Goal: Find contact information: Find contact information

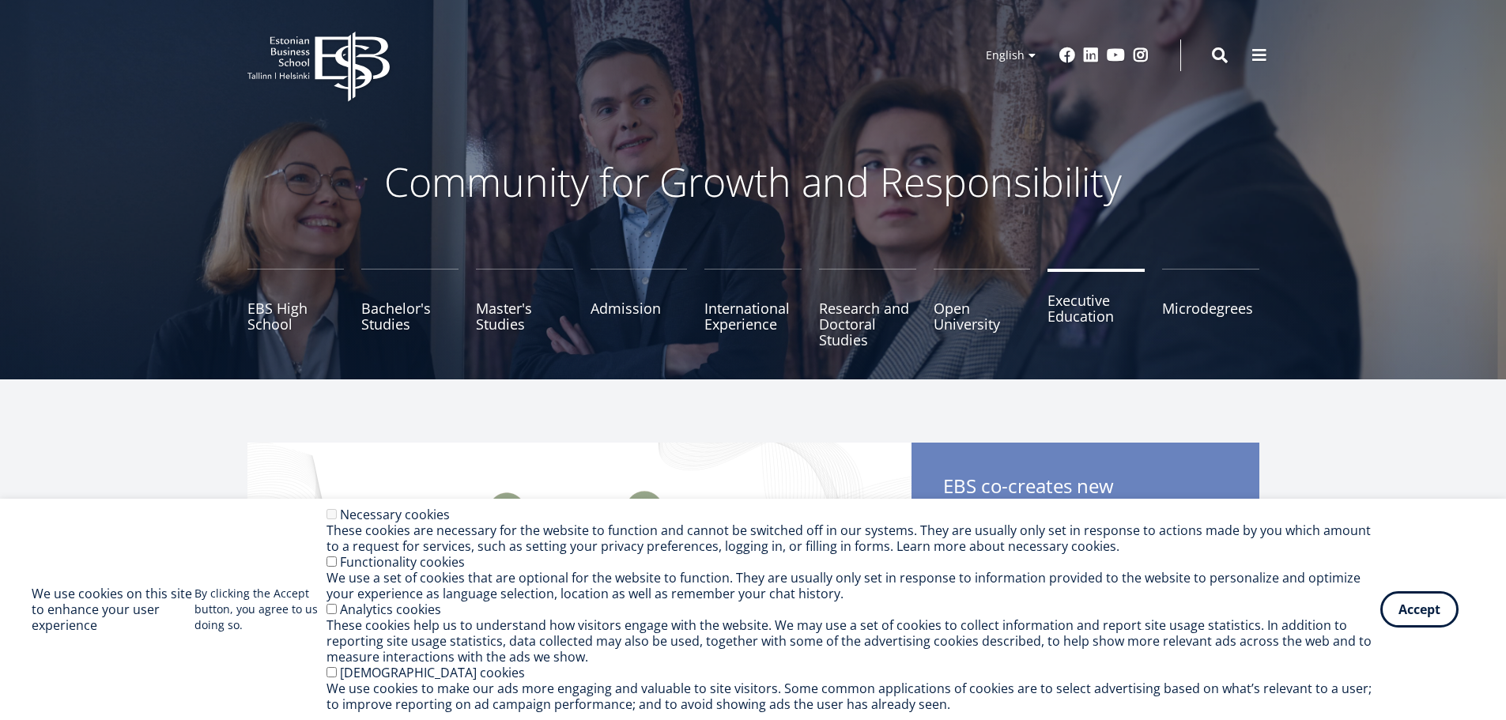
click at [1074, 313] on link "Executive Education" at bounding box center [1096, 308] width 97 height 79
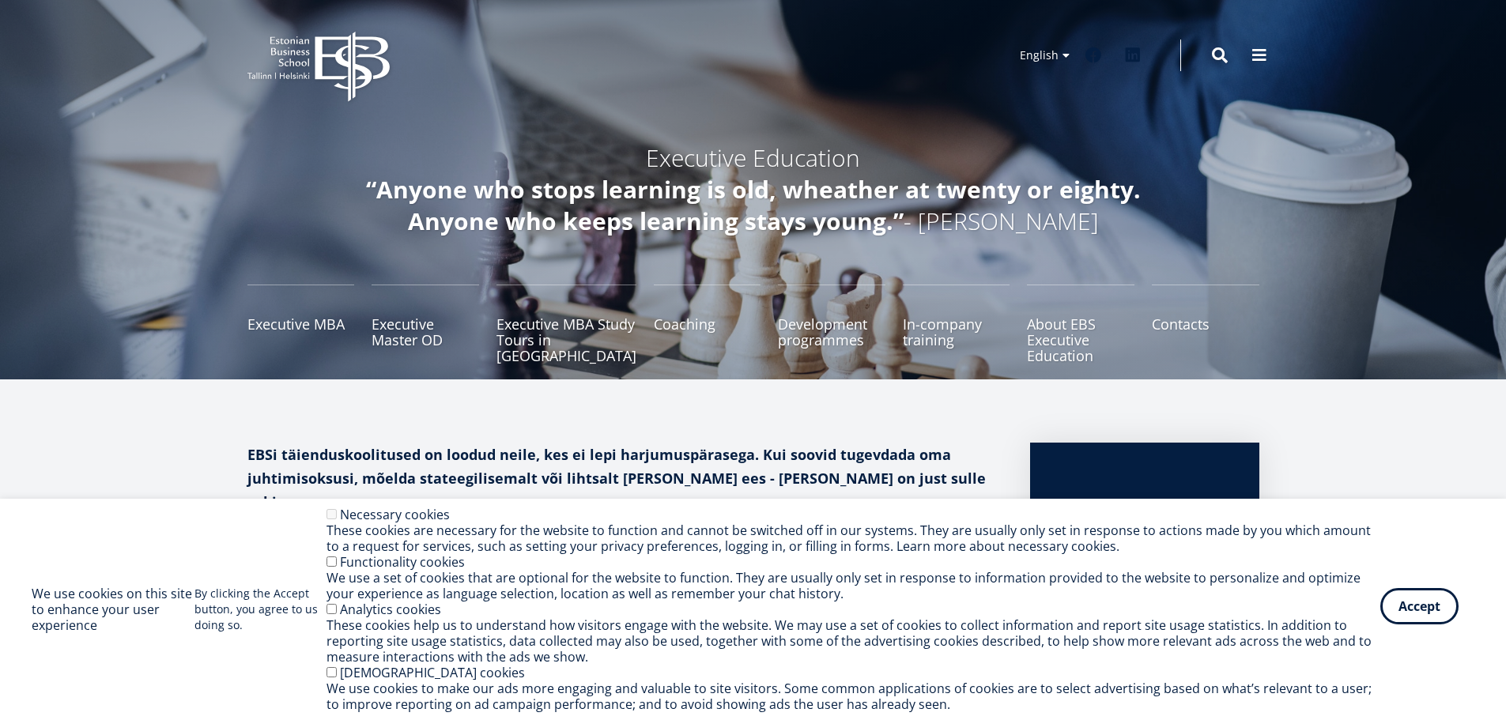
click at [1455, 614] on button "Accept" at bounding box center [1420, 606] width 78 height 36
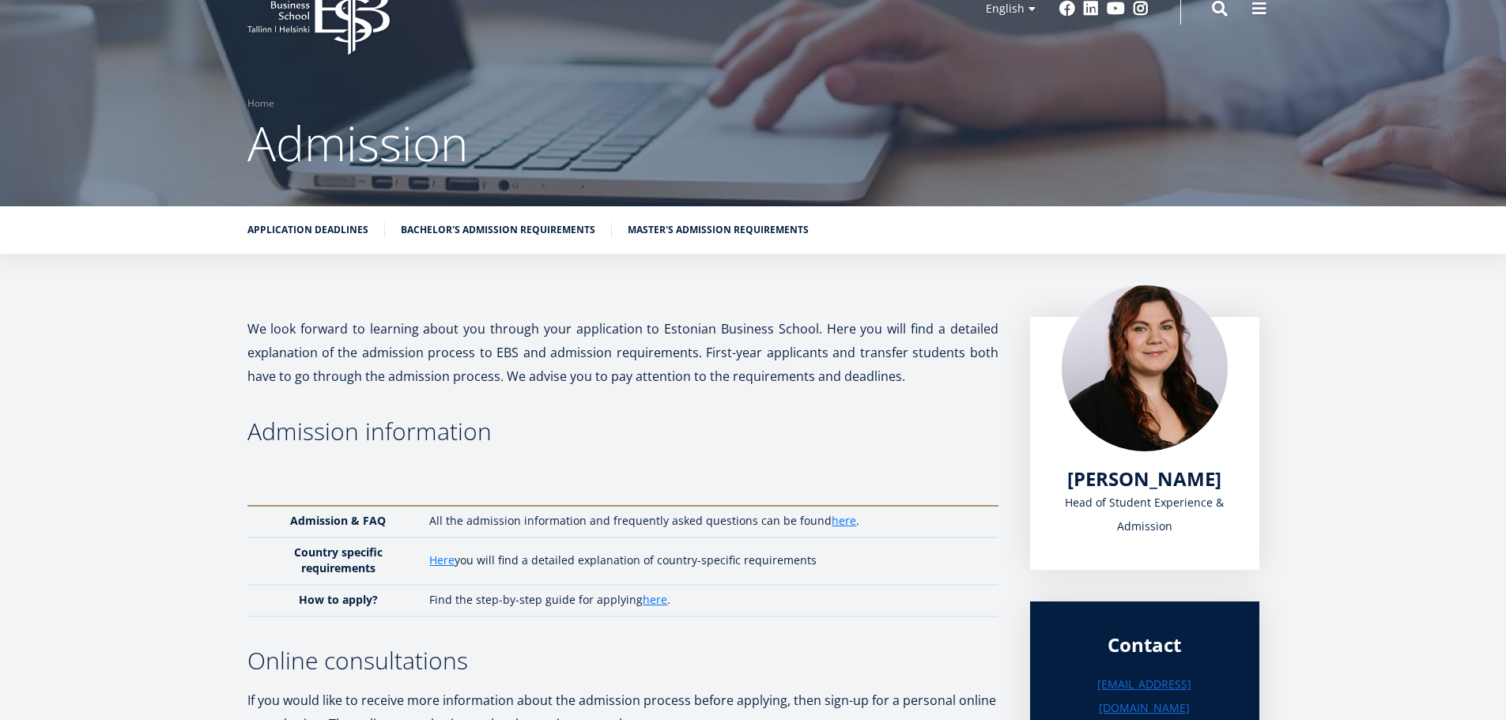
scroll to position [10, 0]
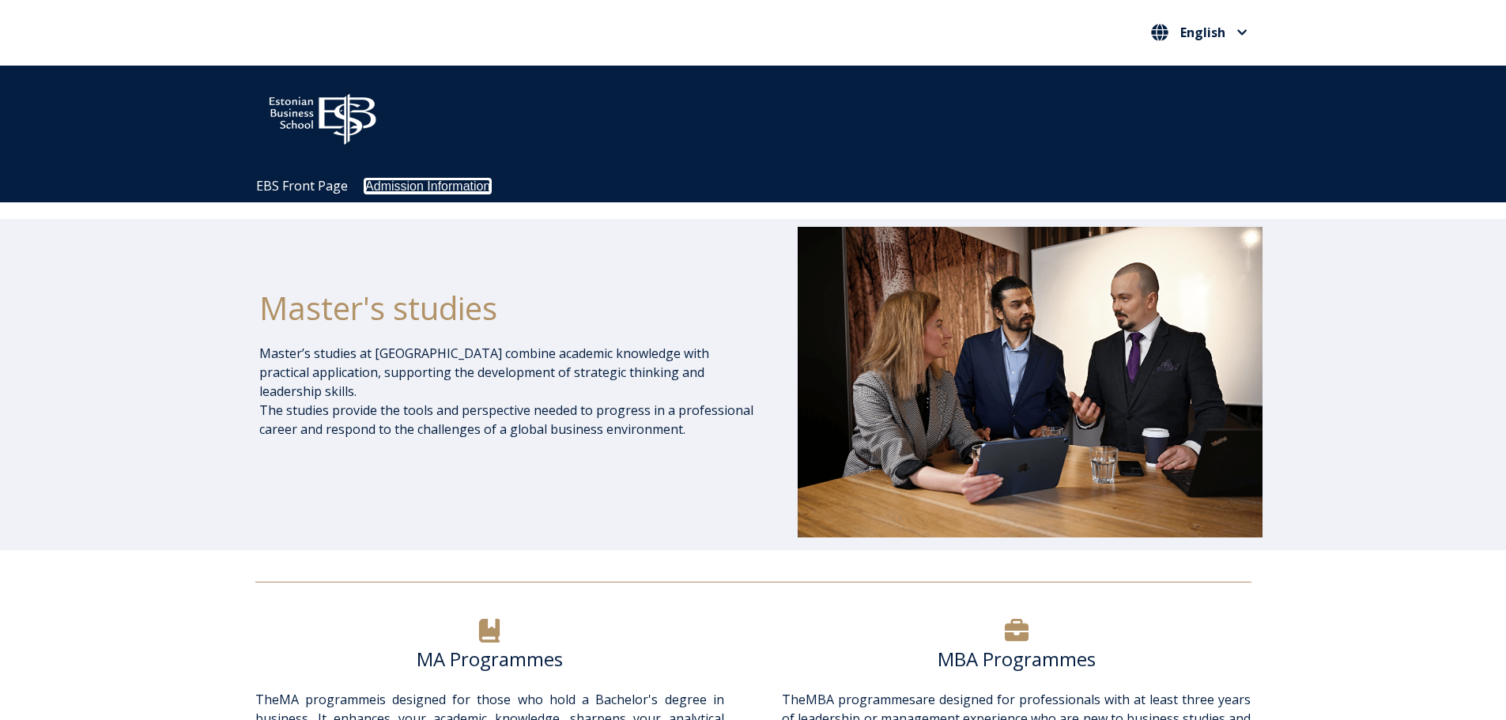
click at [376, 186] on link "Admission Information" at bounding box center [427, 185] width 125 height 13
